Goal: Information Seeking & Learning: Learn about a topic

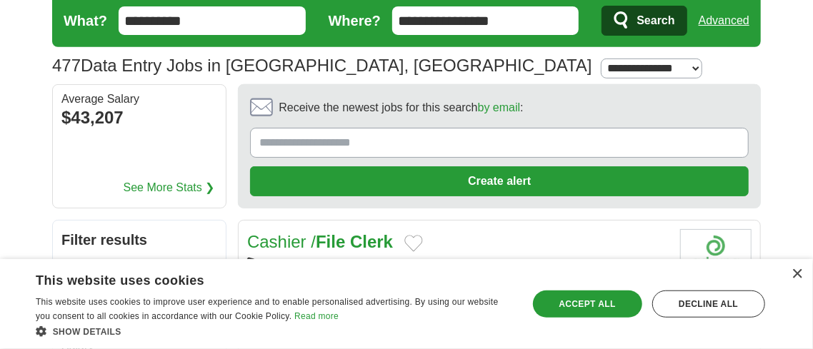
scroll to position [75, 0]
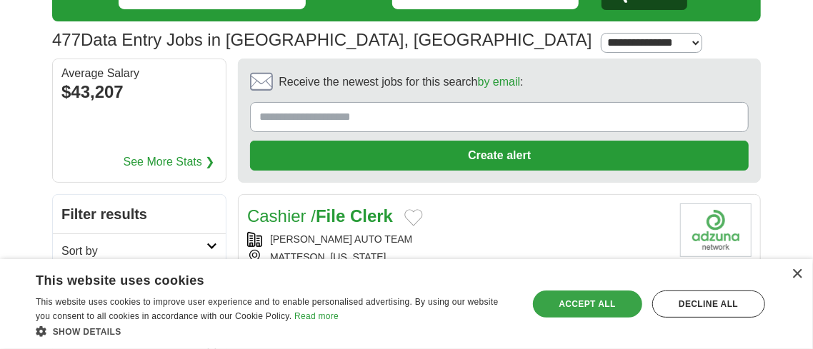
drag, startPoint x: 588, startPoint y: 307, endPoint x: 421, endPoint y: 235, distance: 182.1
click at [586, 306] on div "Accept all" at bounding box center [587, 304] width 109 height 27
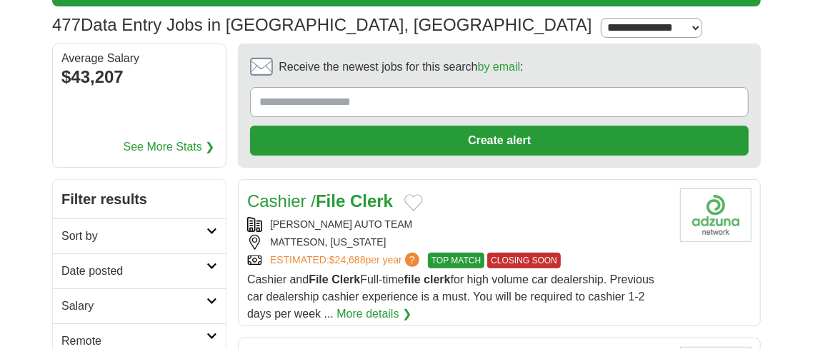
scroll to position [0, 0]
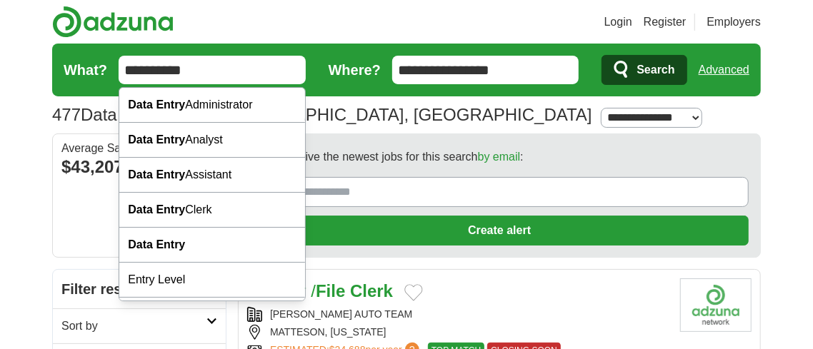
click at [194, 71] on input "**********" at bounding box center [212, 70] width 187 height 29
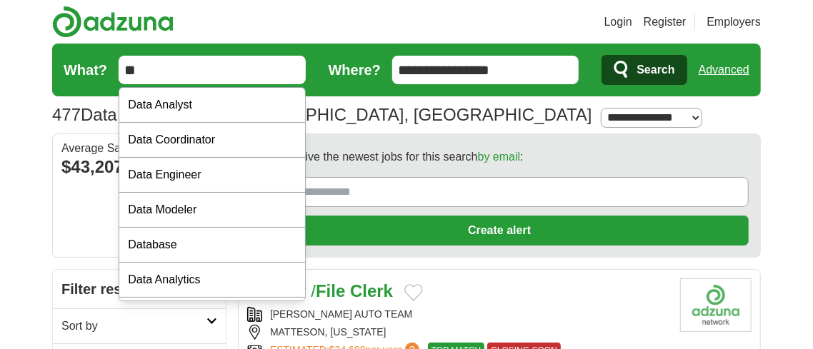
type input "*"
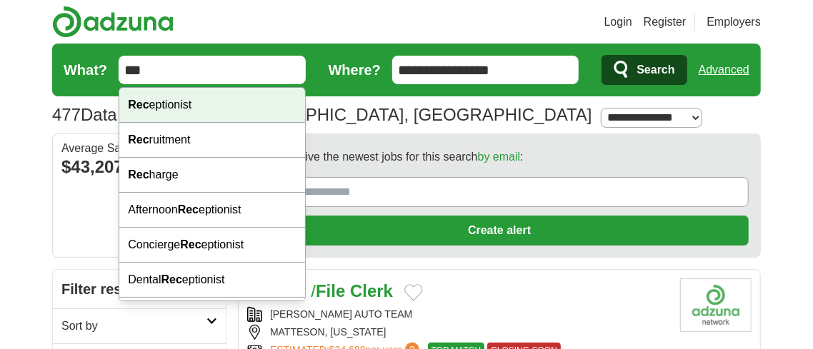
click at [175, 105] on div "Rec eptionist" at bounding box center [212, 105] width 186 height 35
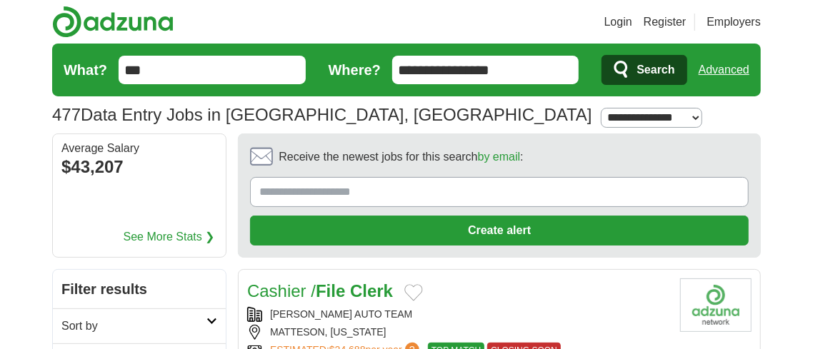
type input "**********"
click at [654, 66] on span "Search" at bounding box center [656, 70] width 38 height 29
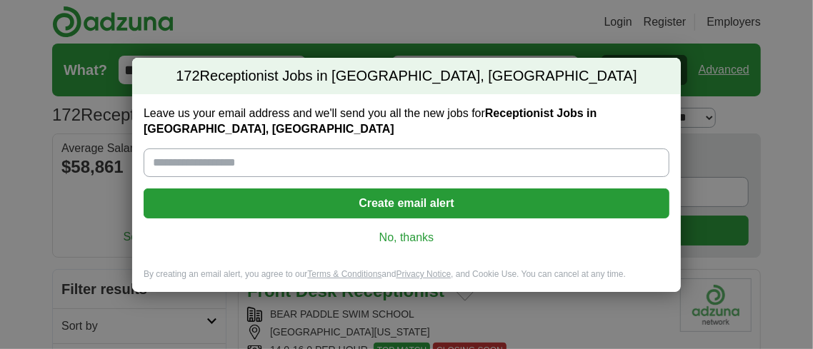
click at [189, 160] on input "Leave us your email address and we'll send you all the new jobs for Receptionis…" at bounding box center [407, 163] width 526 height 29
type input "**********"
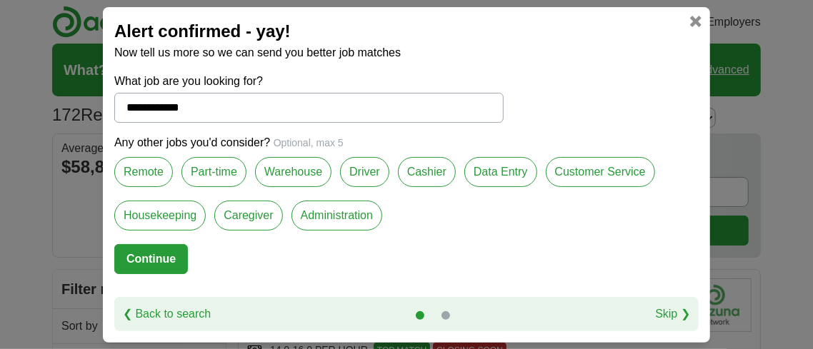
click at [216, 170] on label "Part-time" at bounding box center [213, 172] width 65 height 30
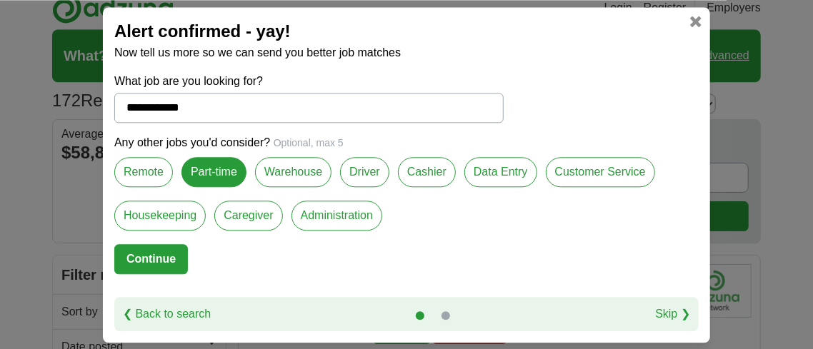
scroll to position [25, 0]
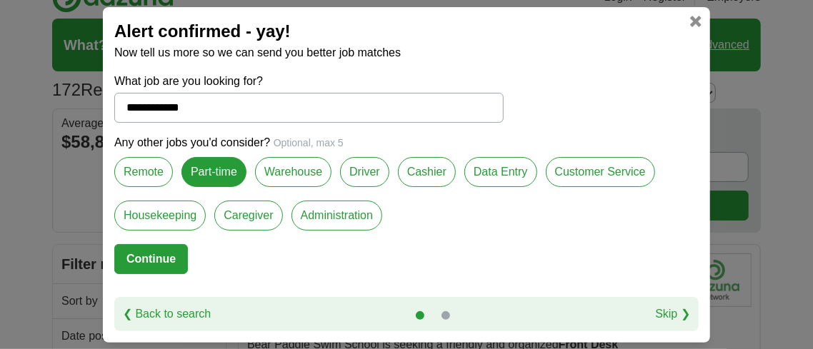
click at [151, 253] on button "Continue" at bounding box center [151, 259] width 74 height 30
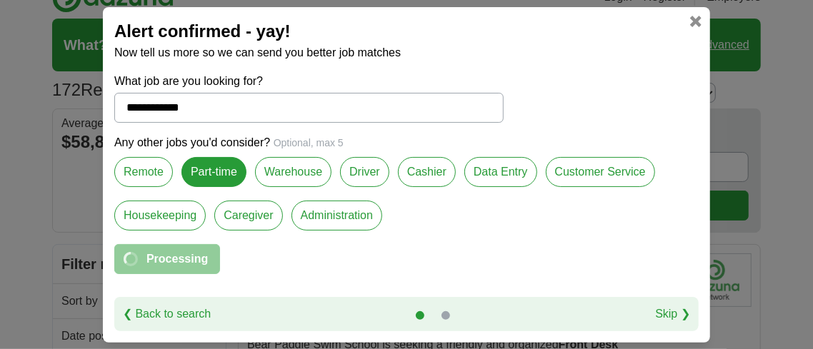
select select "*"
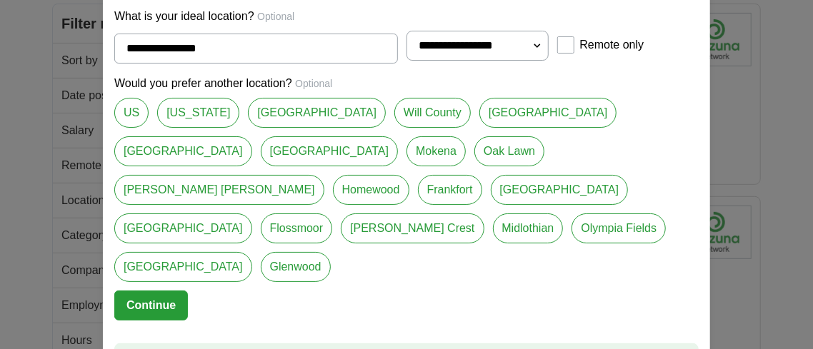
scroll to position [275, 0]
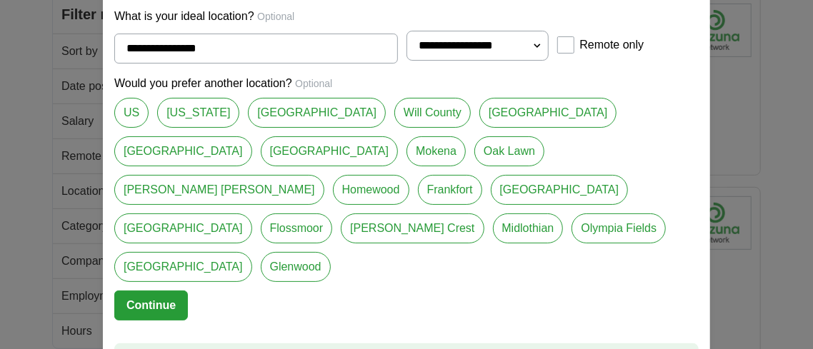
click at [151, 291] on button "Continue" at bounding box center [151, 306] width 74 height 30
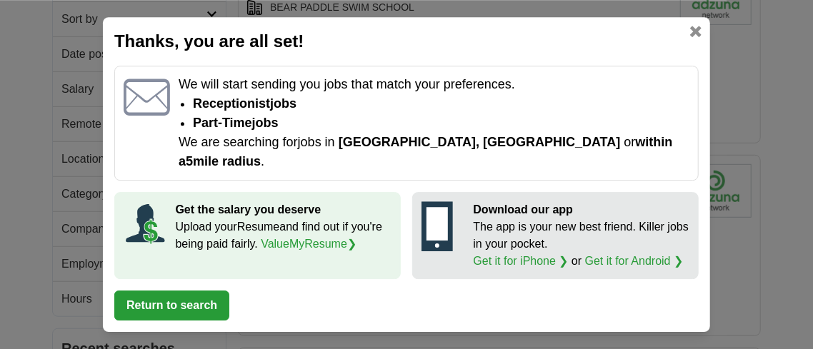
scroll to position [375, 0]
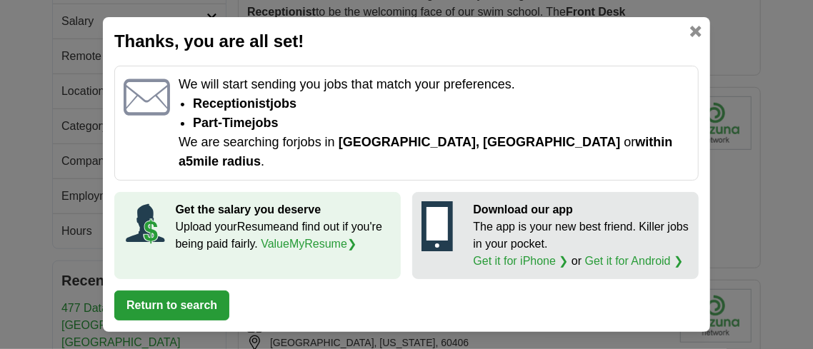
click at [156, 295] on button "Return to search" at bounding box center [171, 306] width 115 height 30
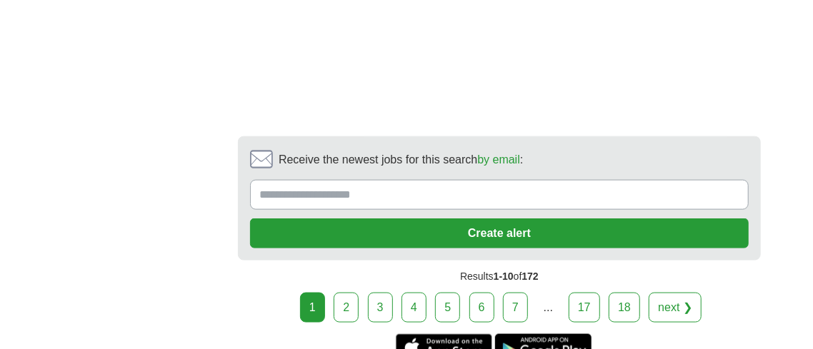
scroll to position [3225, 0]
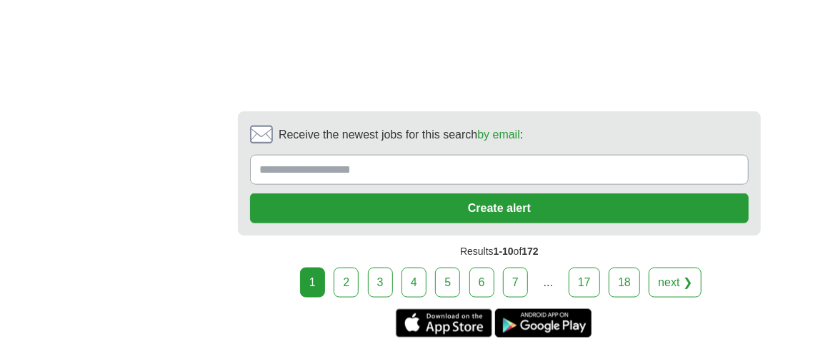
click at [351, 279] on link "2" at bounding box center [346, 283] width 25 height 30
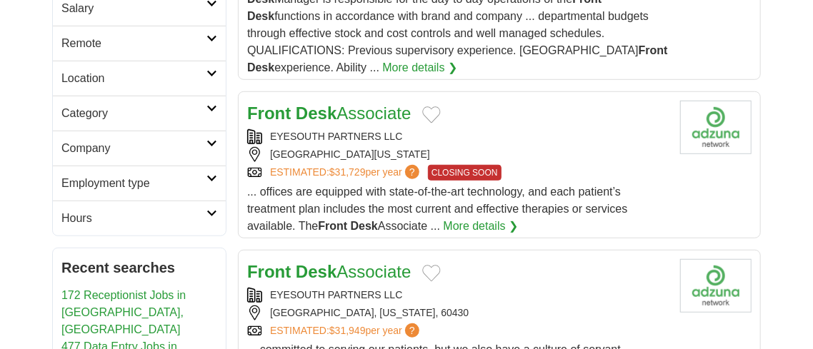
scroll to position [400, 0]
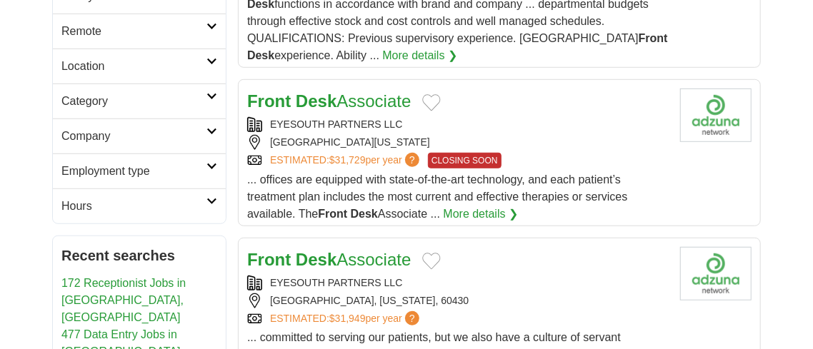
click at [468, 211] on link "More details ❯" at bounding box center [481, 214] width 75 height 17
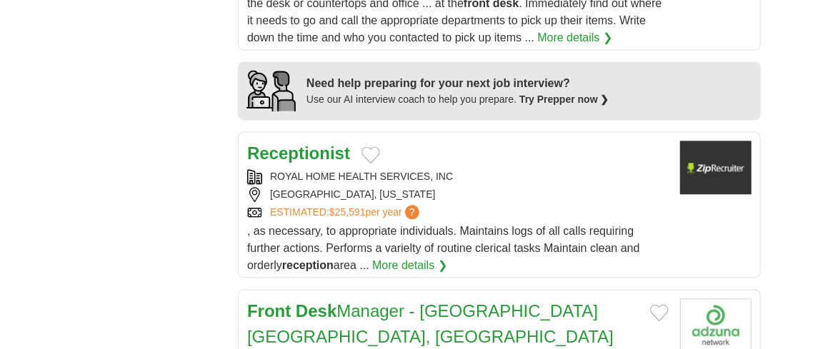
scroll to position [1400, 0]
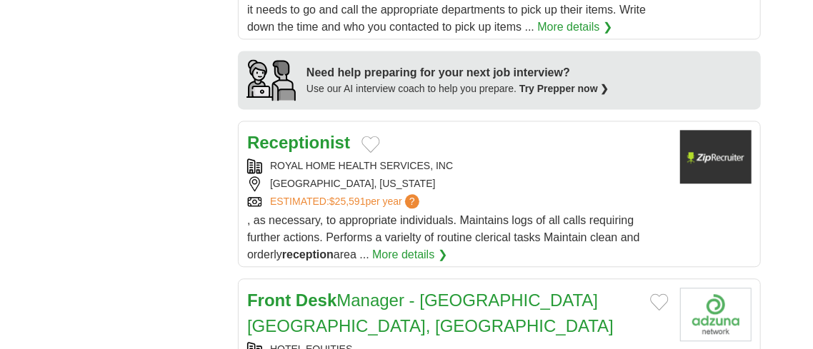
click at [397, 253] on link "More details ❯" at bounding box center [409, 254] width 75 height 17
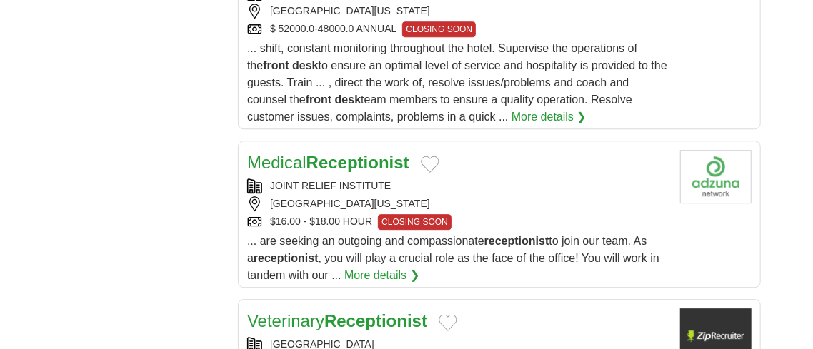
scroll to position [1775, 0]
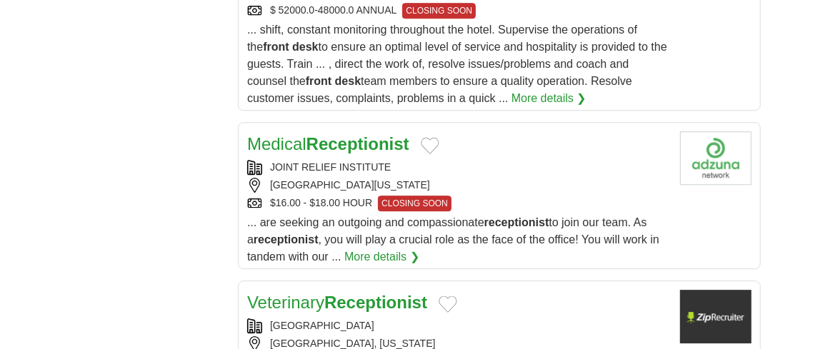
click at [359, 258] on link "More details ❯" at bounding box center [381, 257] width 75 height 17
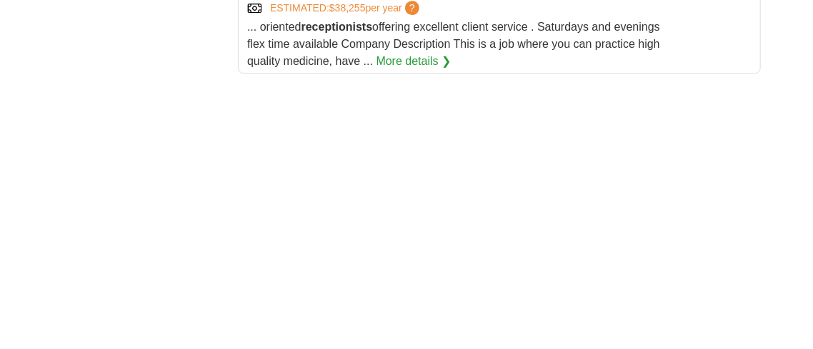
scroll to position [2175, 0]
